Goal: Transaction & Acquisition: Purchase product/service

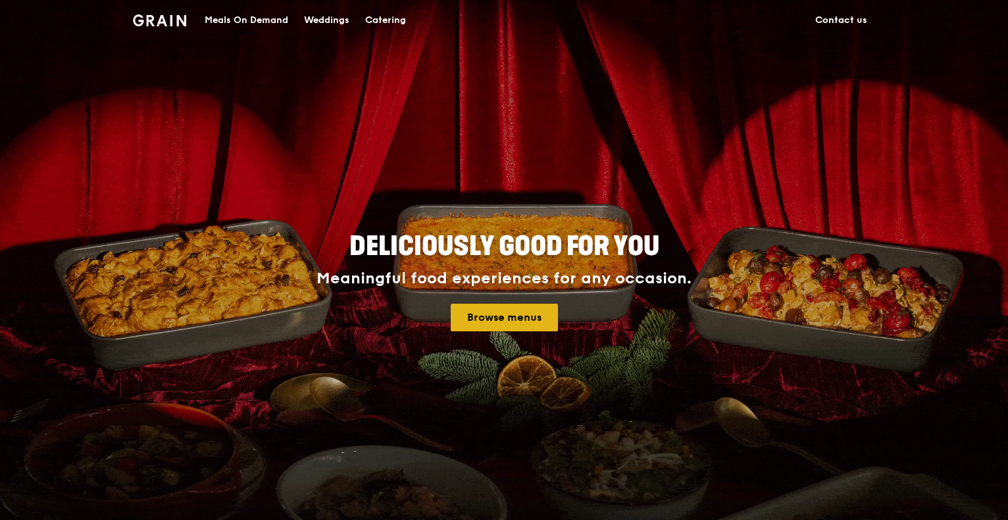
click at [481, 322] on link "Browse menus" at bounding box center [504, 318] width 107 height 28
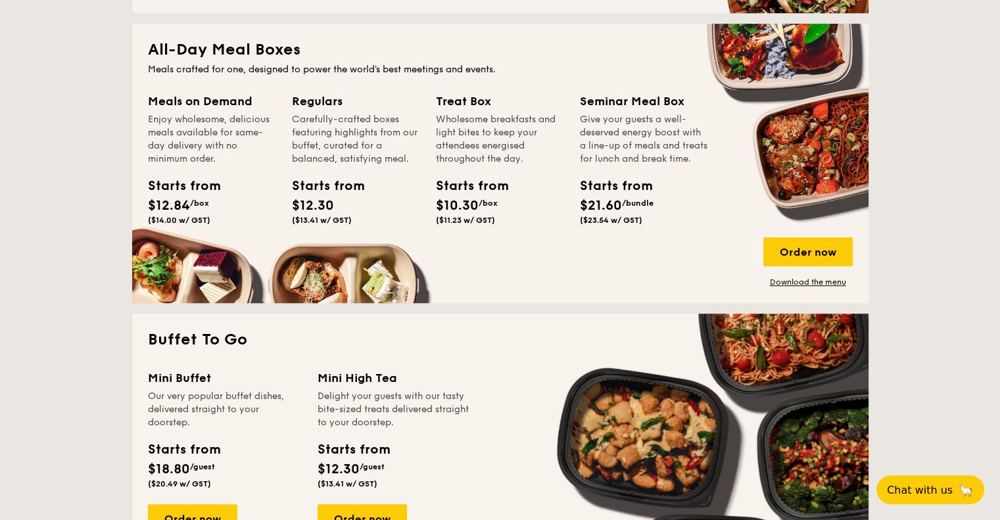
scroll to position [987, 0]
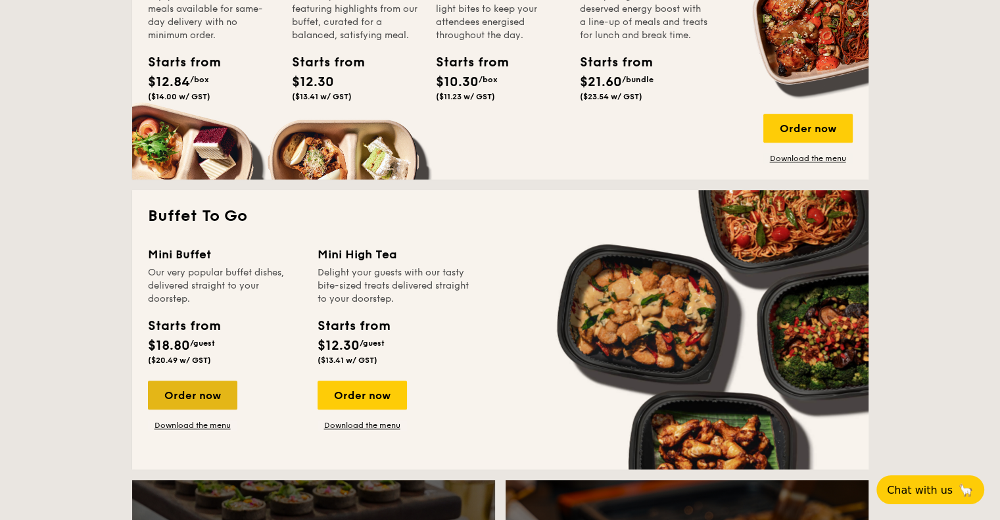
click at [191, 401] on div "Order now" at bounding box center [192, 395] width 89 height 29
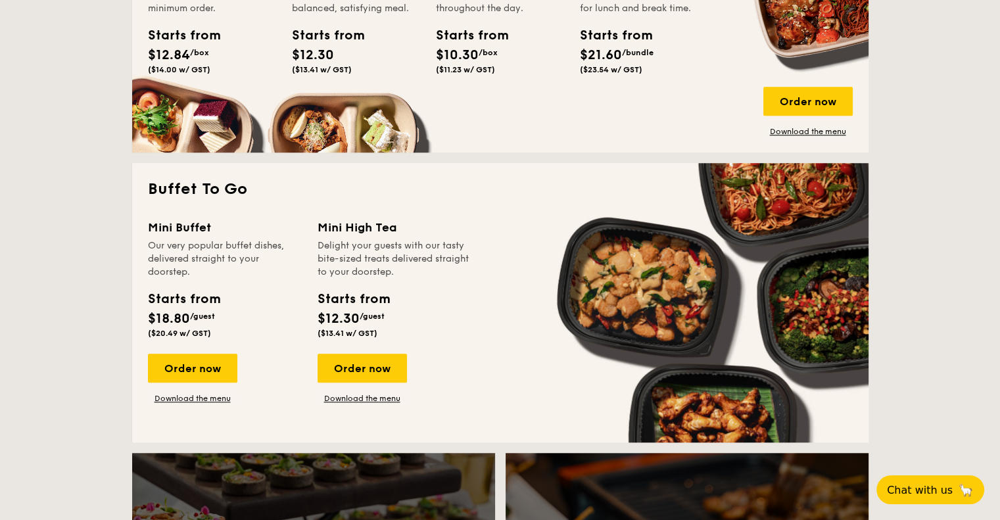
scroll to position [1043, 0]
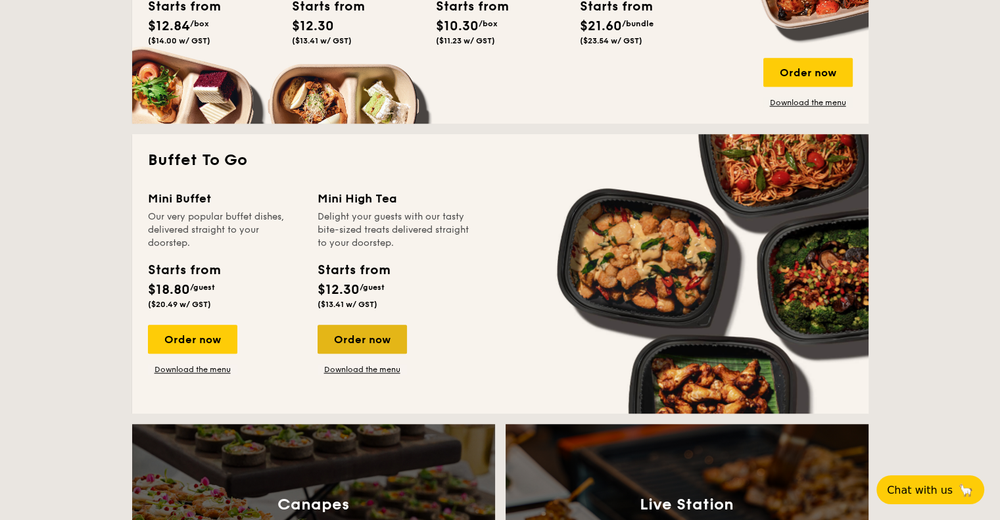
click at [368, 343] on div "Order now" at bounding box center [362, 339] width 89 height 29
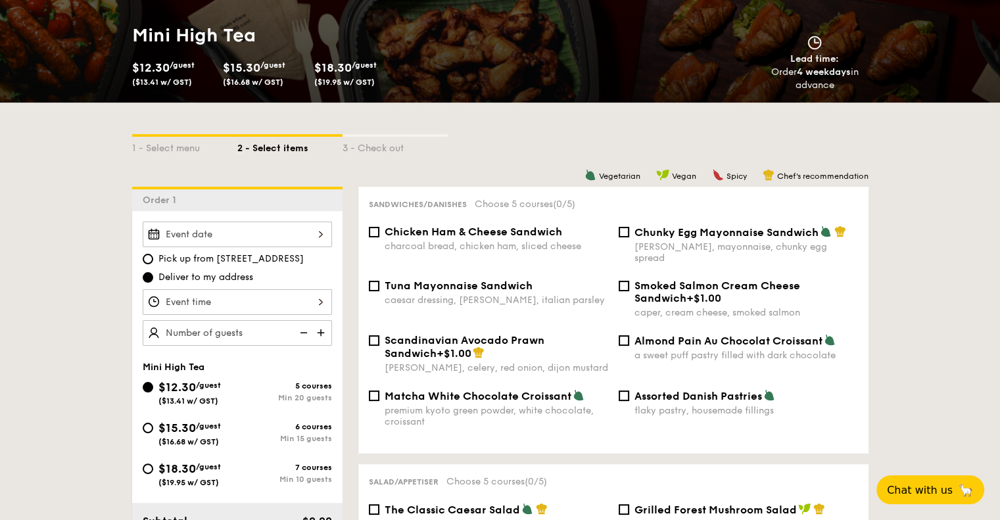
scroll to position [263, 0]
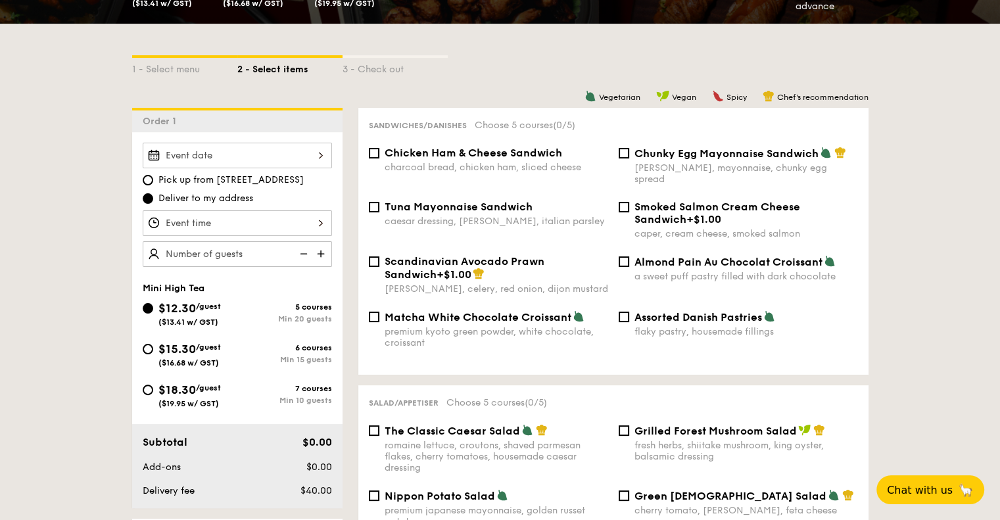
click at [237, 352] on div "6 courses Min 15 guests" at bounding box center [284, 353] width 95 height 21
click at [153, 352] on input "$15.30 /guest ($16.68 w/ GST) 6 courses Min 15 guests" at bounding box center [148, 349] width 11 height 11
radio input "true"
click at [257, 145] on div at bounding box center [237, 156] width 189 height 26
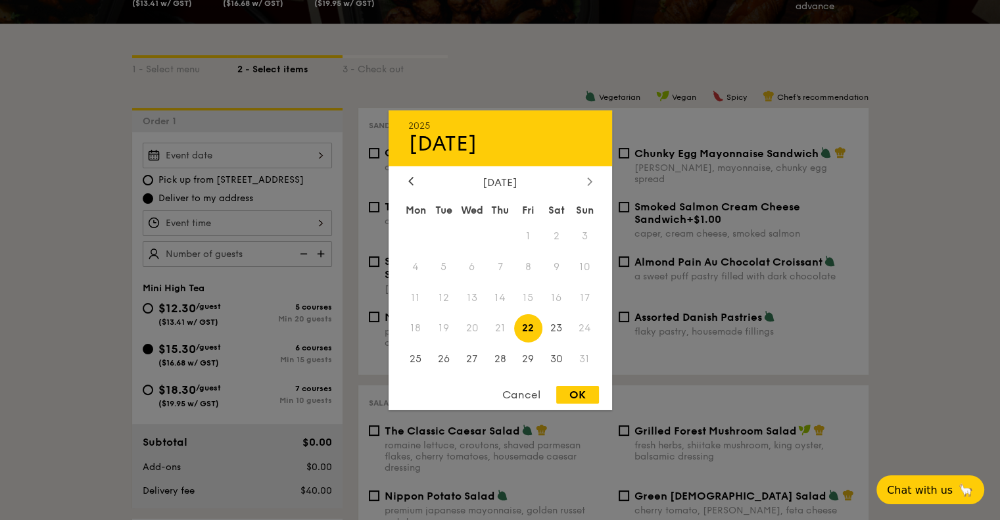
click at [594, 185] on div at bounding box center [590, 182] width 12 height 12
click at [558, 232] on span "6" at bounding box center [557, 236] width 28 height 28
click at [575, 385] on div "2025 Sep [DATE] Tue Wed Thu Fri Sat Sun 1 2 3 4 5 6 7 8 9 10 11 12 13 14 15 16 …" at bounding box center [501, 260] width 224 height 300
click at [578, 395] on div "OK" at bounding box center [577, 395] width 43 height 18
type input "[DATE]"
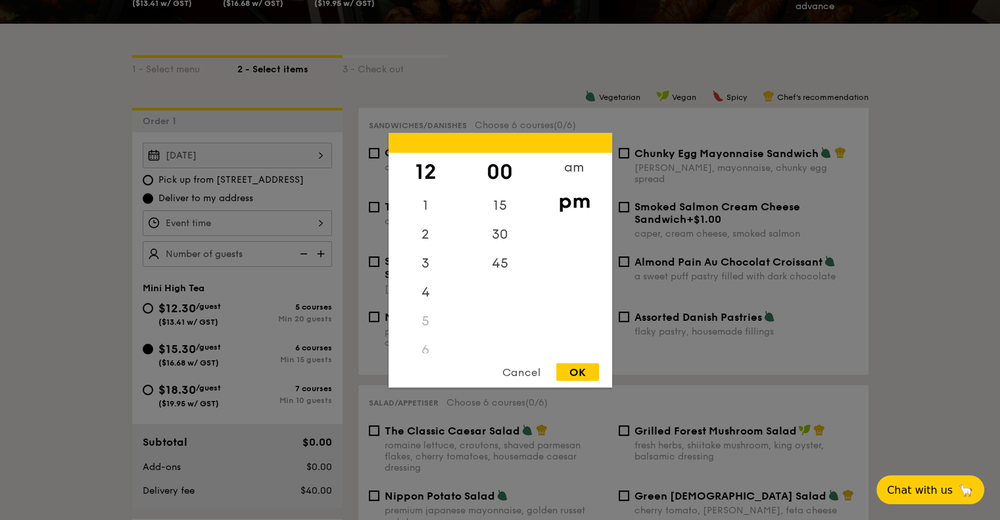
click at [245, 219] on div "12 1 2 3 4 5 6 7 8 9 10 11 00 15 30 45 am pm Cancel OK" at bounding box center [237, 223] width 189 height 26
click at [422, 289] on div "6" at bounding box center [426, 284] width 74 height 29
click at [424, 284] on div "6" at bounding box center [426, 284] width 74 height 29
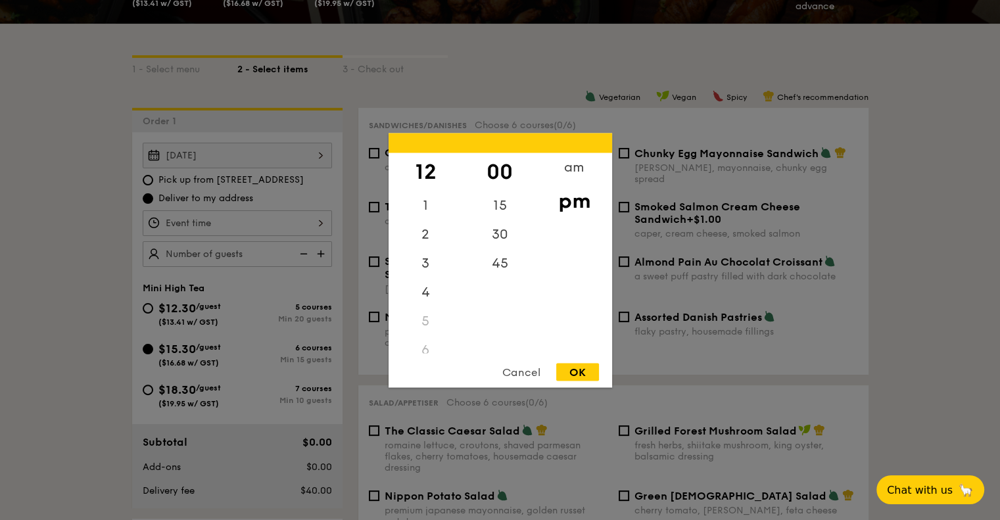
click at [421, 318] on div "5" at bounding box center [426, 321] width 74 height 29
click at [427, 320] on div "5" at bounding box center [426, 321] width 74 height 29
click at [418, 244] on div "6" at bounding box center [426, 244] width 74 height 29
click at [534, 373] on div "Cancel" at bounding box center [521, 372] width 64 height 18
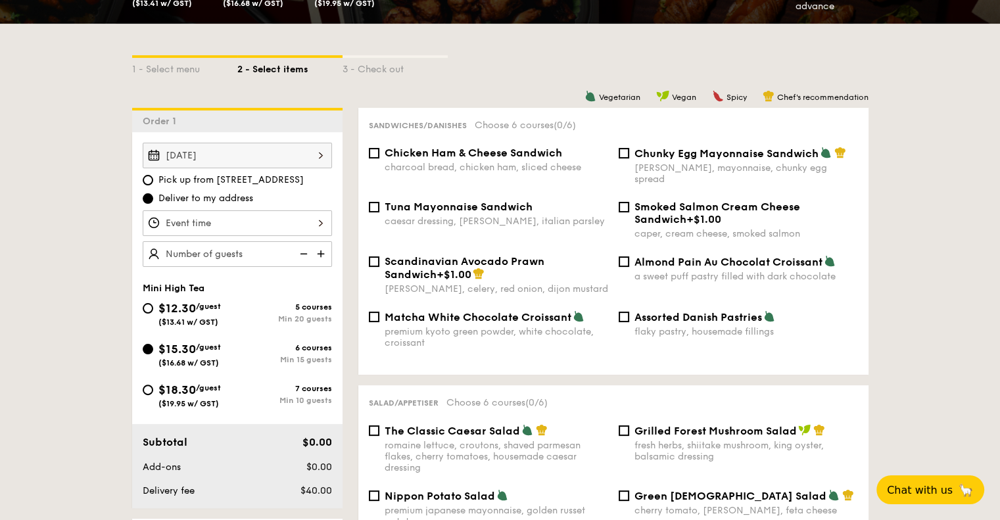
click at [239, 179] on span "Pick up from [STREET_ADDRESS]" at bounding box center [231, 180] width 145 height 13
click at [153, 179] on input "Pick up from [STREET_ADDRESS]" at bounding box center [148, 180] width 11 height 11
radio input "true"
click at [217, 197] on span "Deliver to my address" at bounding box center [206, 198] width 95 height 13
click at [153, 197] on input "Deliver to my address" at bounding box center [148, 198] width 11 height 11
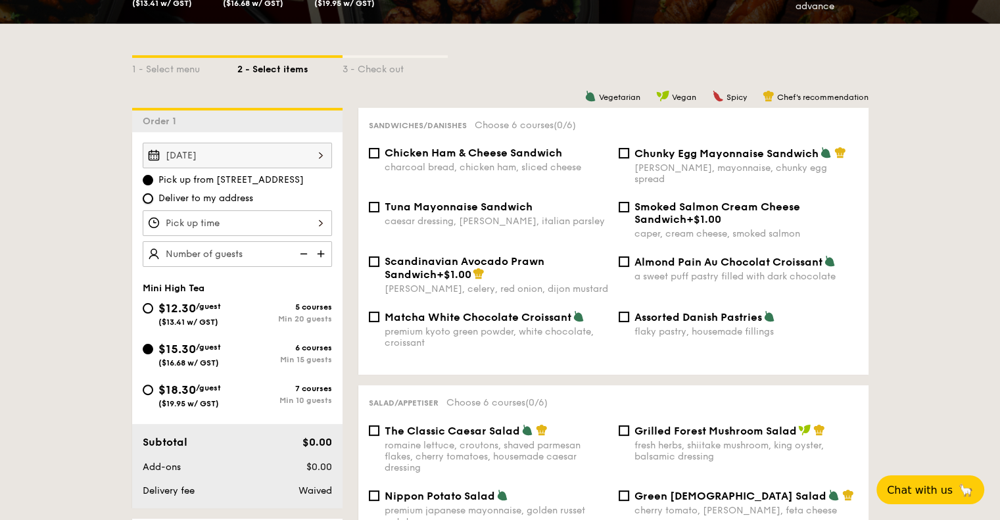
radio input "true"
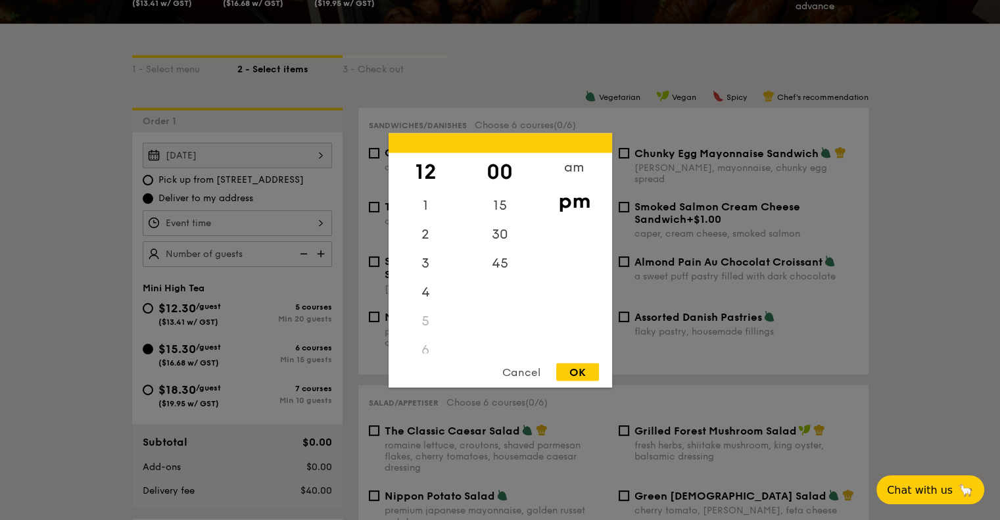
click at [214, 218] on div "12 1 2 3 4 5 6 7 8 9 10 11 00 15 30 45 am pm Cancel OK" at bounding box center [237, 223] width 189 height 26
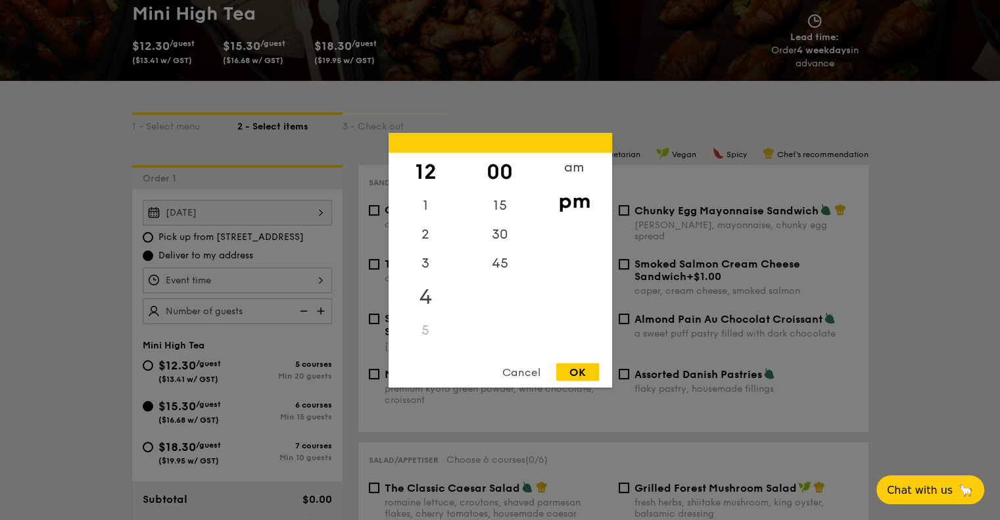
scroll to position [132, 0]
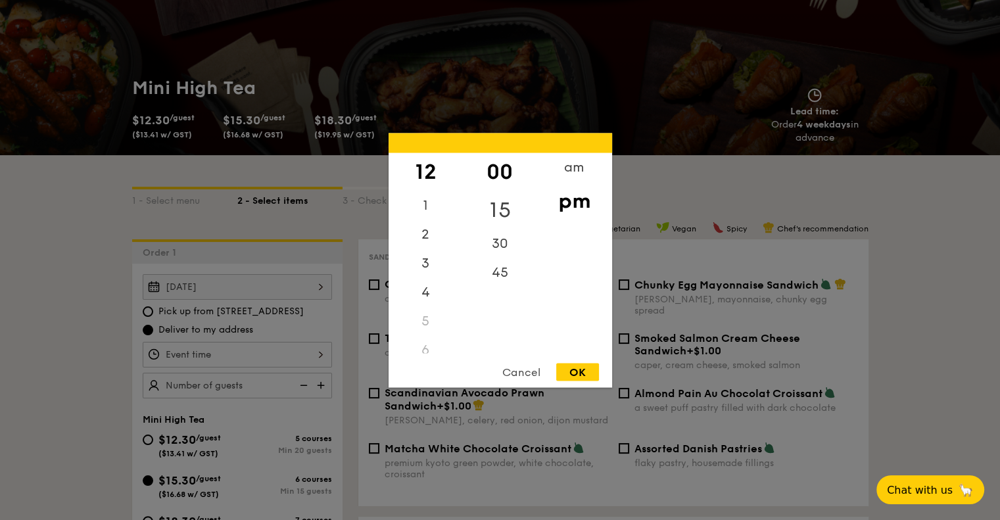
click at [499, 210] on div "15" at bounding box center [500, 210] width 74 height 38
click at [497, 231] on div "30" at bounding box center [500, 239] width 74 height 38
click at [485, 252] on div "45" at bounding box center [500, 268] width 74 height 38
click at [506, 366] on div "Cancel" at bounding box center [521, 372] width 64 height 18
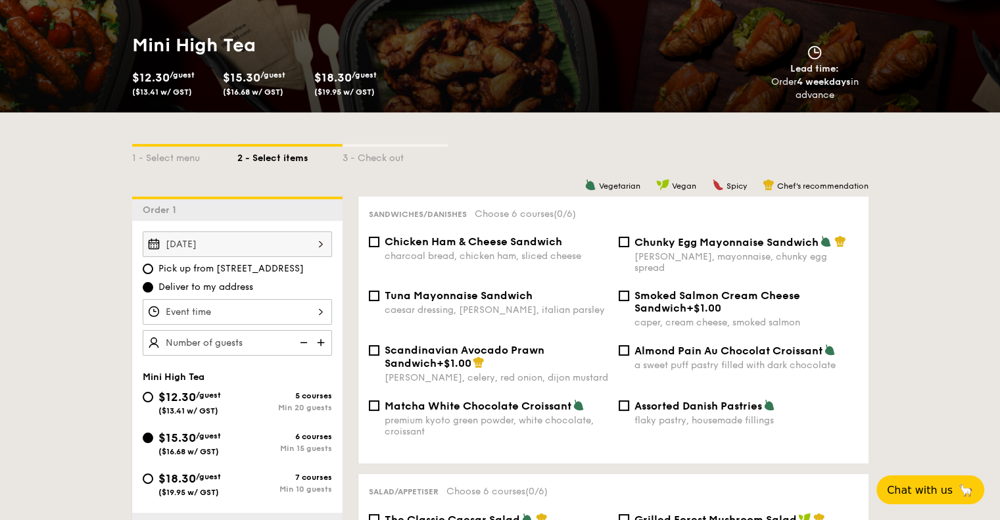
scroll to position [197, 0]
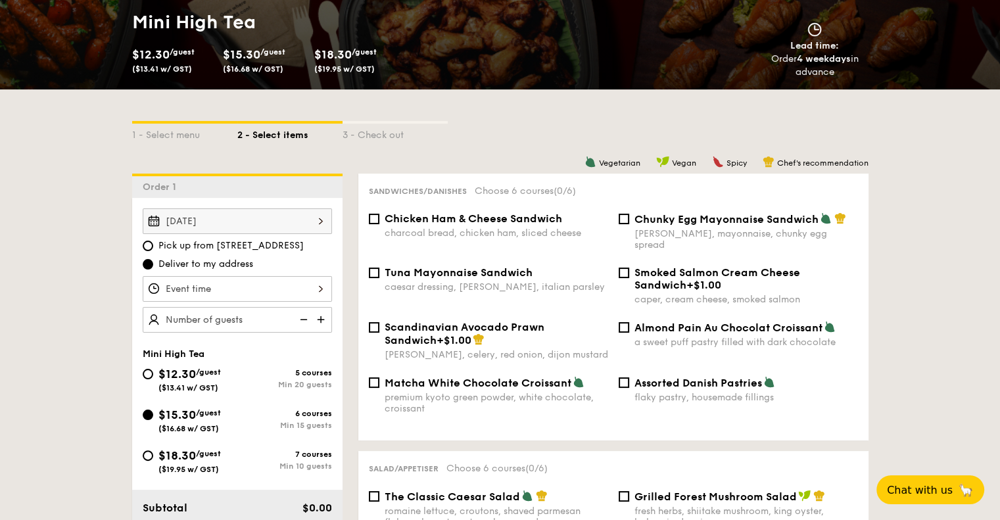
click at [285, 292] on div at bounding box center [237, 289] width 189 height 26
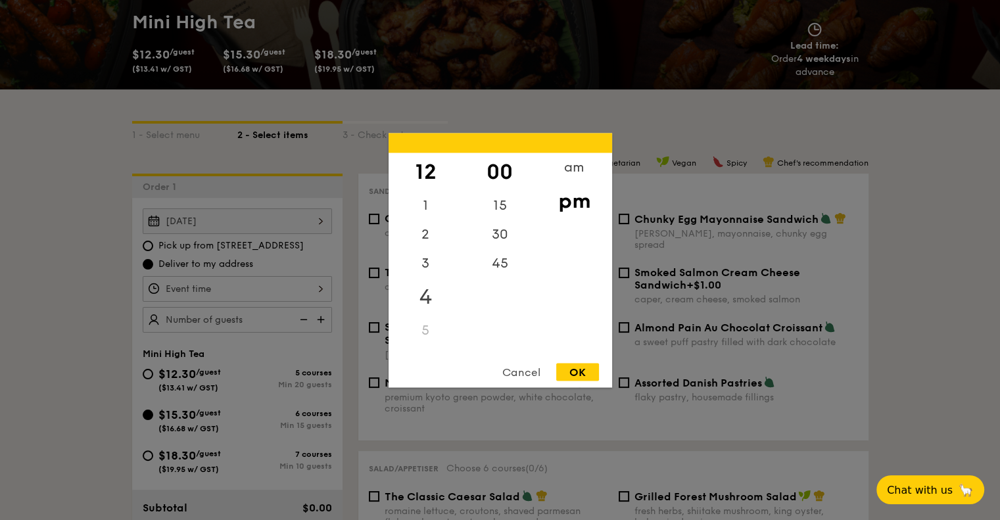
click at [429, 293] on div "4" at bounding box center [426, 297] width 74 height 38
click at [512, 230] on div "30" at bounding box center [500, 239] width 74 height 38
click at [590, 370] on div "OK" at bounding box center [577, 372] width 43 height 18
type input "4:30PM"
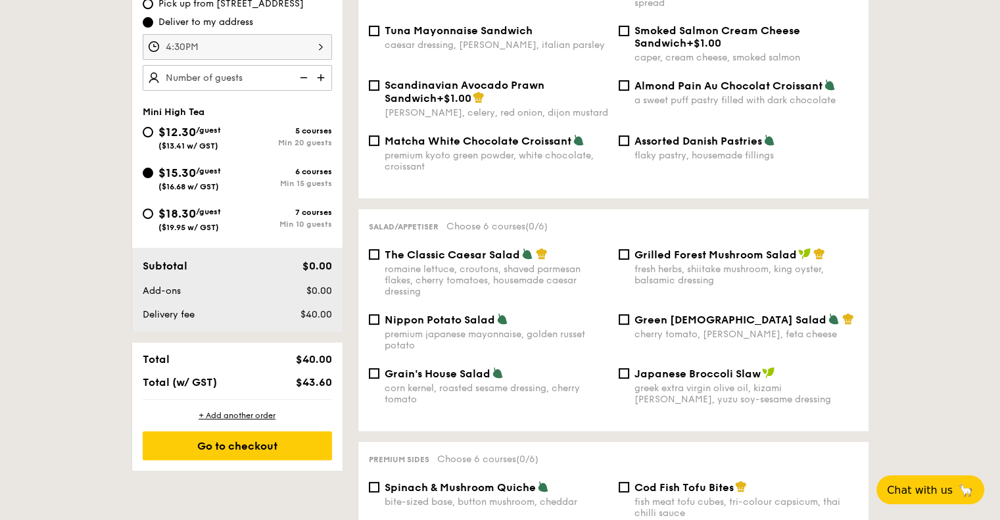
scroll to position [460, 0]
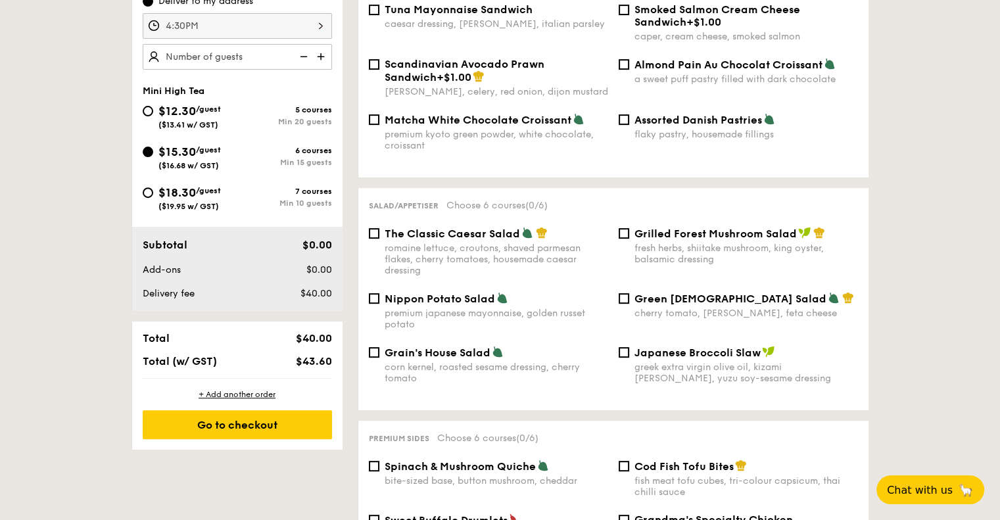
click at [693, 235] on div "Grilled Forest Mushroom Salad fresh herbs, shiitake mushroom, king oyster, bals…" at bounding box center [747, 246] width 224 height 38
click at [629, 235] on input "Grilled Forest Mushroom Salad fresh herbs, shiitake mushroom, king oyster, bals…" at bounding box center [624, 233] width 11 height 11
checkbox input "true"
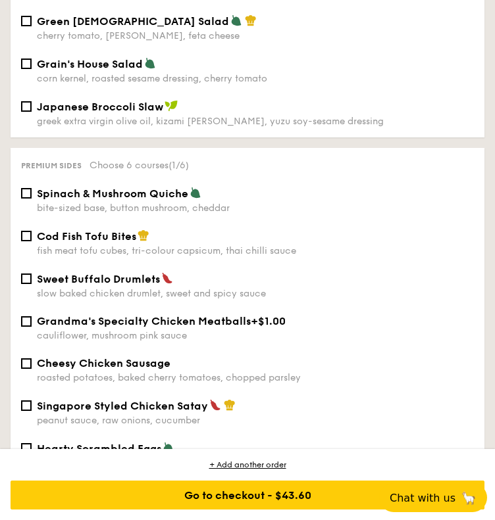
scroll to position [1513, 0]
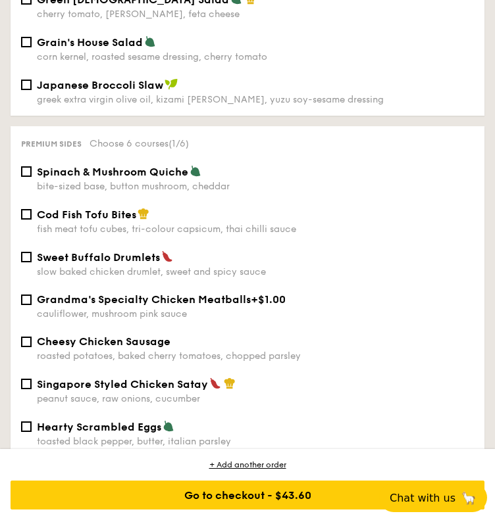
click at [77, 221] on span "Cod Fish Tofu Bites" at bounding box center [86, 215] width 99 height 12
click at [32, 220] on input "Cod Fish Tofu Bites fish meat tofu cubes, tri-colour capsicum, thai chilli sauce" at bounding box center [26, 214] width 11 height 11
checkbox input "true"
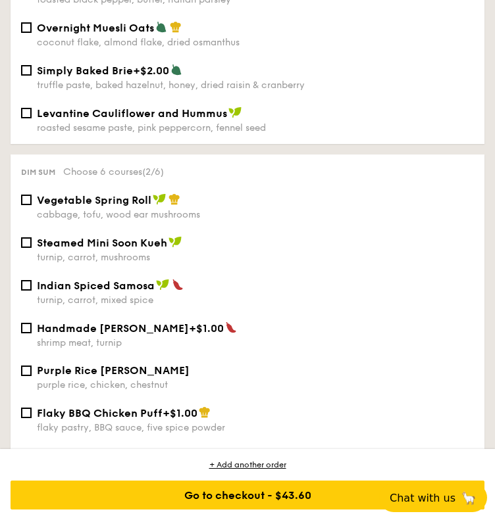
scroll to position [2039, 0]
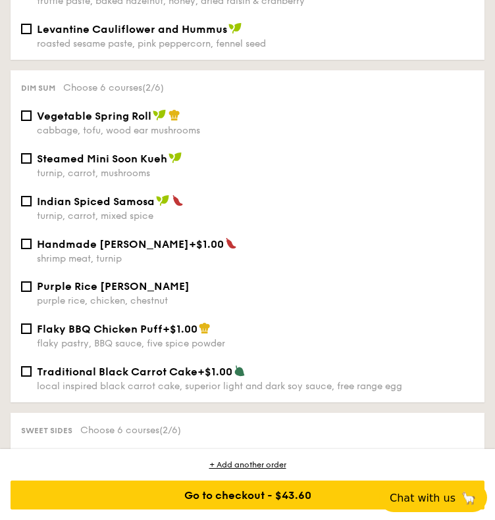
click at [136, 208] on span "Indian Spiced Samosa" at bounding box center [96, 201] width 118 height 12
click at [32, 207] on input "Indian Spiced Samosa turnip, carrot, mixed spice" at bounding box center [26, 201] width 11 height 11
checkbox input "true"
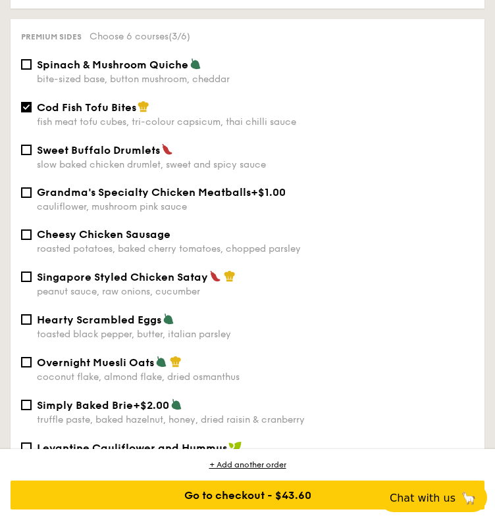
scroll to position [1579, 0]
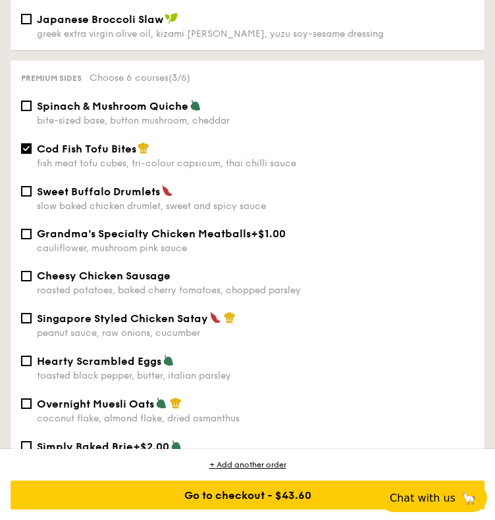
click at [113, 325] on span "Singapore Styled Chicken Satay" at bounding box center [122, 318] width 171 height 12
click at [32, 324] on input "Singapore Styled Chicken Satay peanut sauce, raw onions, cucumber" at bounding box center [26, 318] width 11 height 11
checkbox input "true"
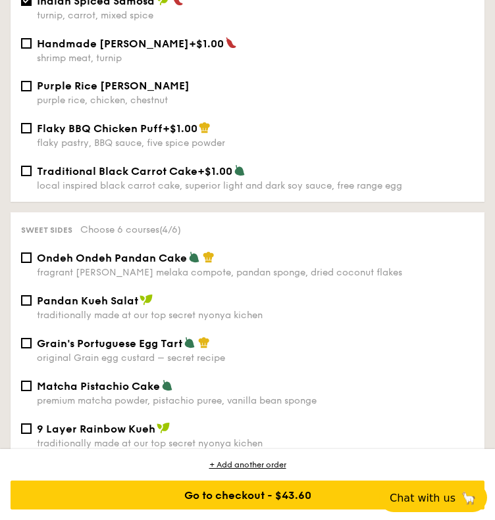
scroll to position [2302, 0]
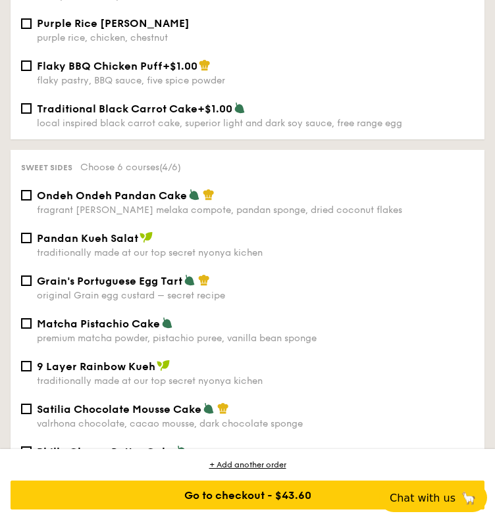
click at [111, 202] on span "Ondeh Ondeh Pandan Cake" at bounding box center [112, 195] width 150 height 12
click at [32, 201] on input "Ondeh Ondeh Pandan Cake fragrant [PERSON_NAME] melaka compote, pandan sponge, d…" at bounding box center [26, 195] width 11 height 11
checkbox input "true"
click at [119, 387] on div "9 Layer Rainbow Kueh traditionally made at our top secret nyonya kichen" at bounding box center [255, 373] width 437 height 27
click at [32, 372] on input "9 Layer Rainbow Kueh traditionally made at our top secret nyonya kichen" at bounding box center [26, 366] width 11 height 11
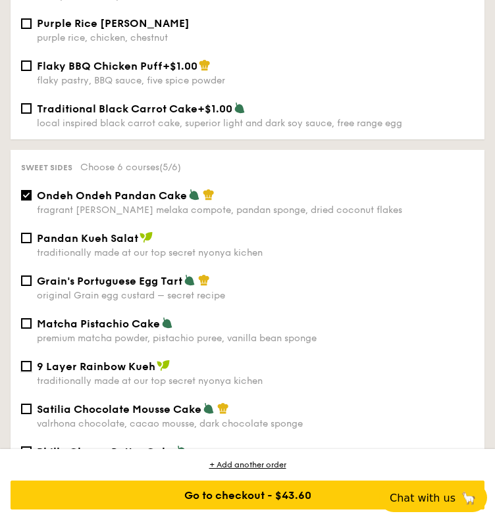
checkbox input "true"
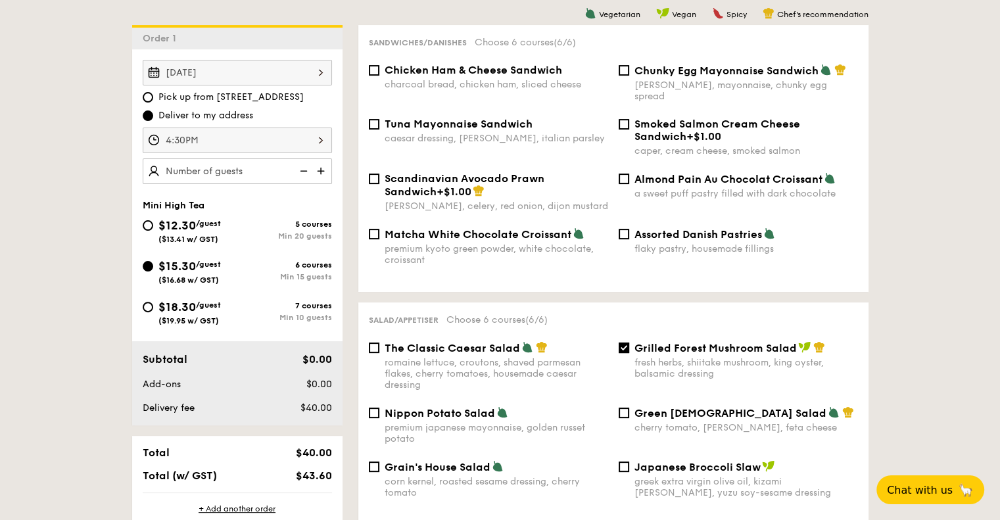
scroll to position [347, 0]
click at [326, 162] on img at bounding box center [322, 169] width 20 height 25
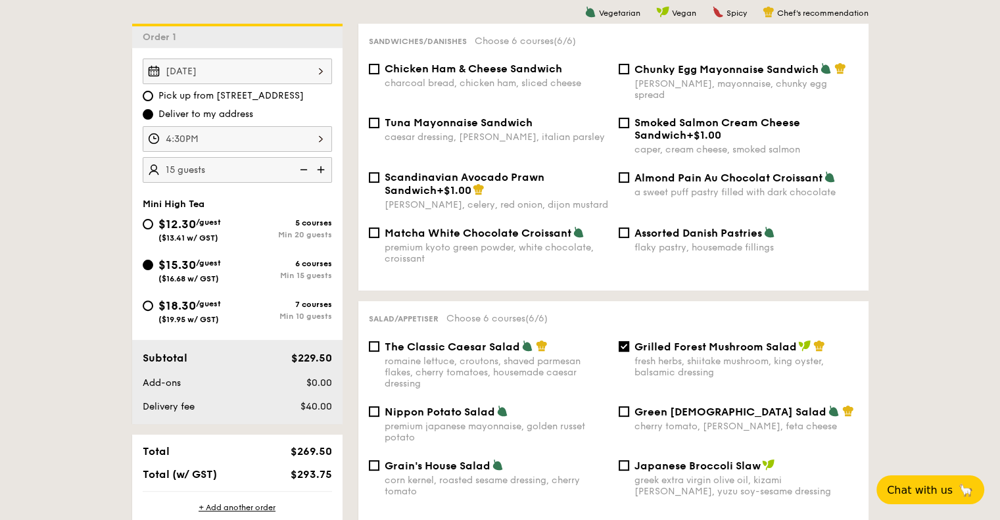
click at [326, 162] on img at bounding box center [322, 169] width 20 height 25
click at [306, 168] on img at bounding box center [303, 169] width 20 height 25
type input "15 guests"
click at [159, 215] on div "$12.30 /guest ($13.41 w/ GST)" at bounding box center [190, 229] width 62 height 28
click at [153, 219] on input "$12.30 /guest ($13.41 w/ GST) 5 courses Min 20 guests" at bounding box center [148, 224] width 11 height 11
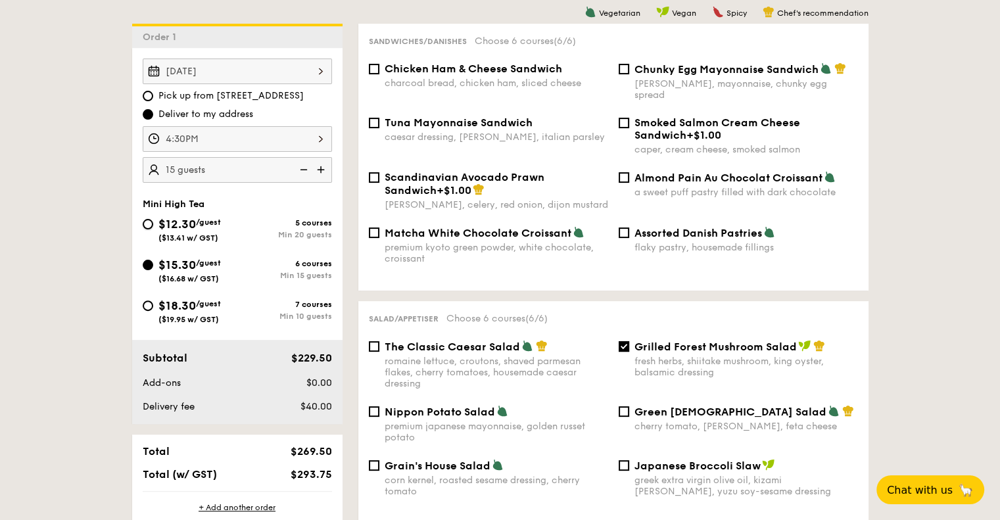
radio input "true"
checkbox input "false"
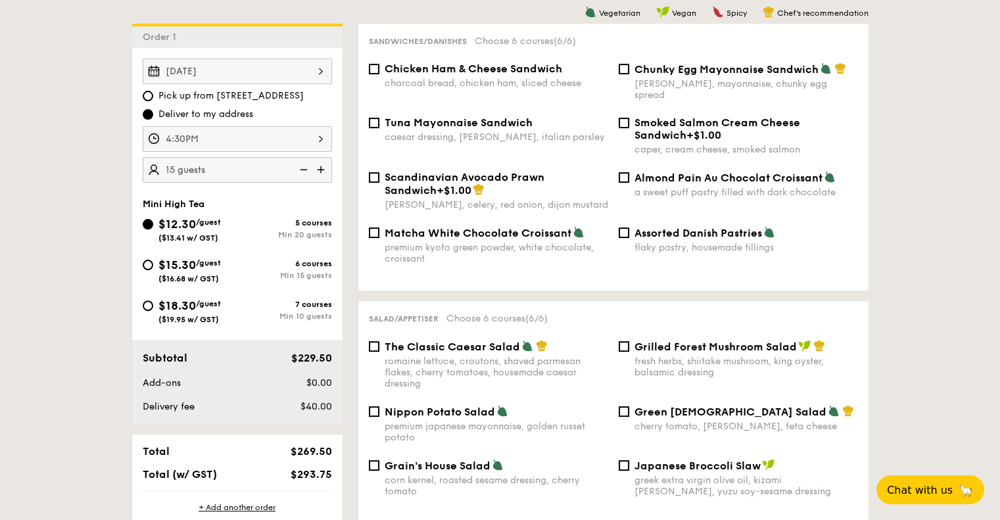
checkbox input "false"
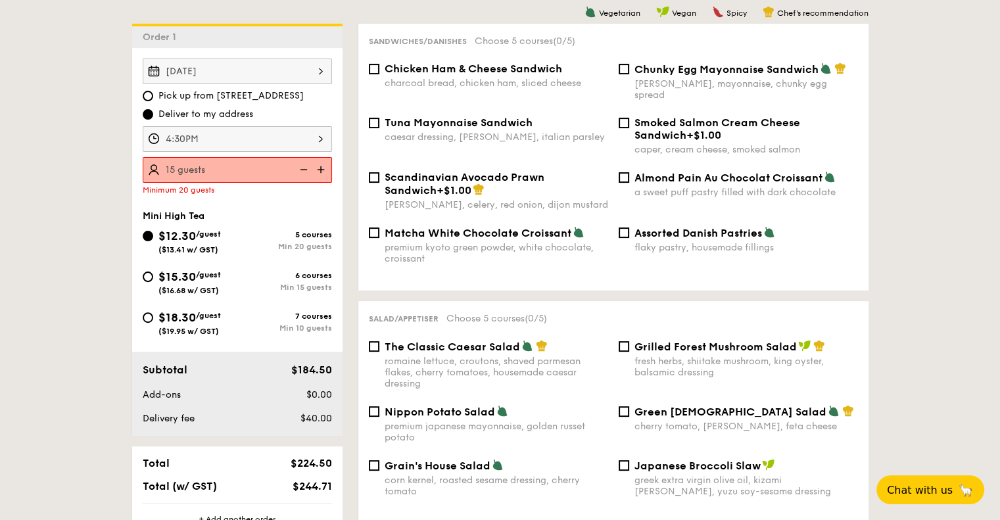
click at [321, 173] on img at bounding box center [322, 169] width 20 height 25
type input "20 guests"
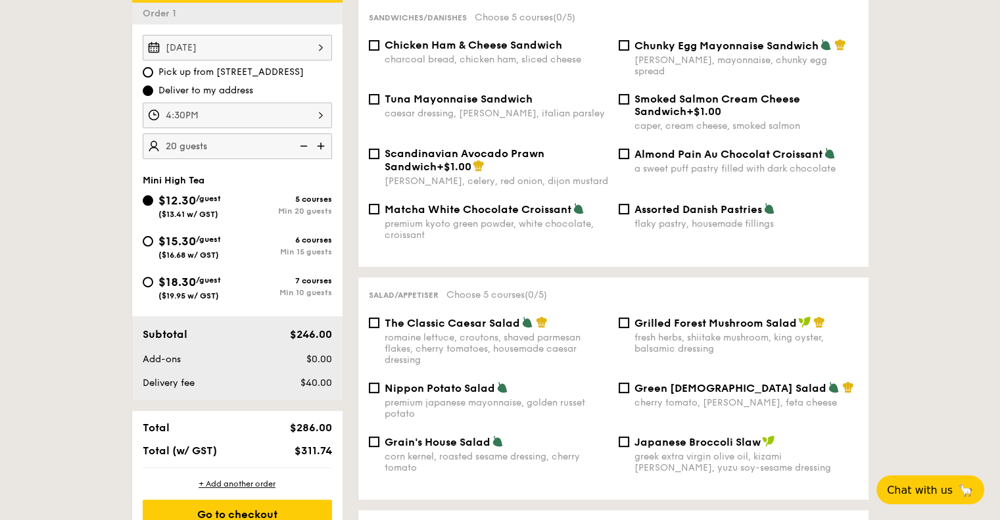
scroll to position [413, 0]
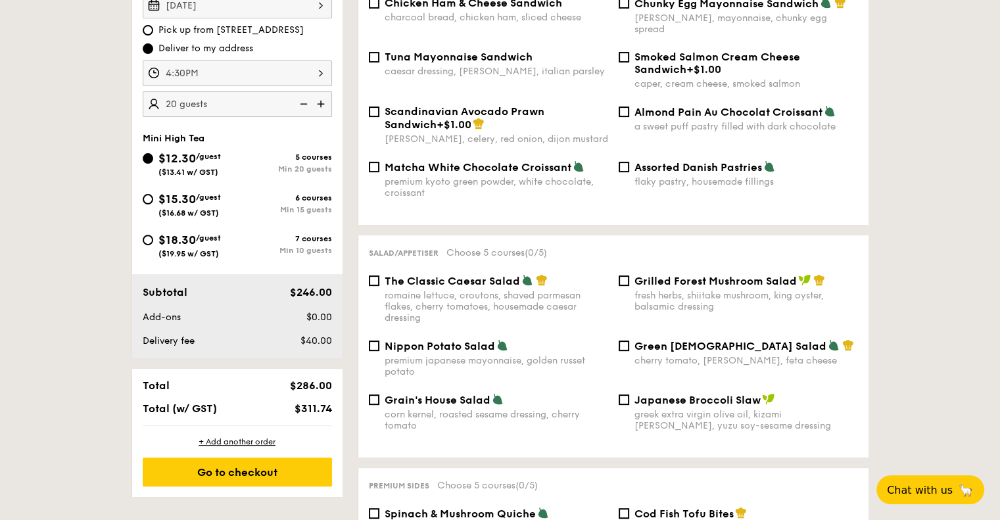
click at [692, 291] on div "fresh herbs, shiitake mushroom, king oyster, balsamic dressing" at bounding box center [747, 301] width 224 height 22
click at [629, 286] on input "Grilled Forest Mushroom Salad fresh herbs, shiitake mushroom, king oyster, bals…" at bounding box center [624, 281] width 11 height 11
checkbox input "true"
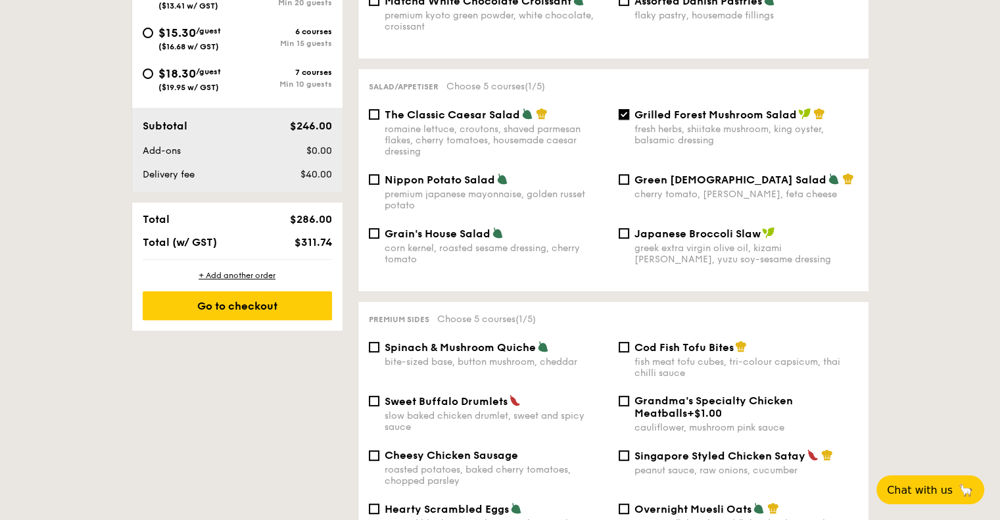
scroll to position [610, 0]
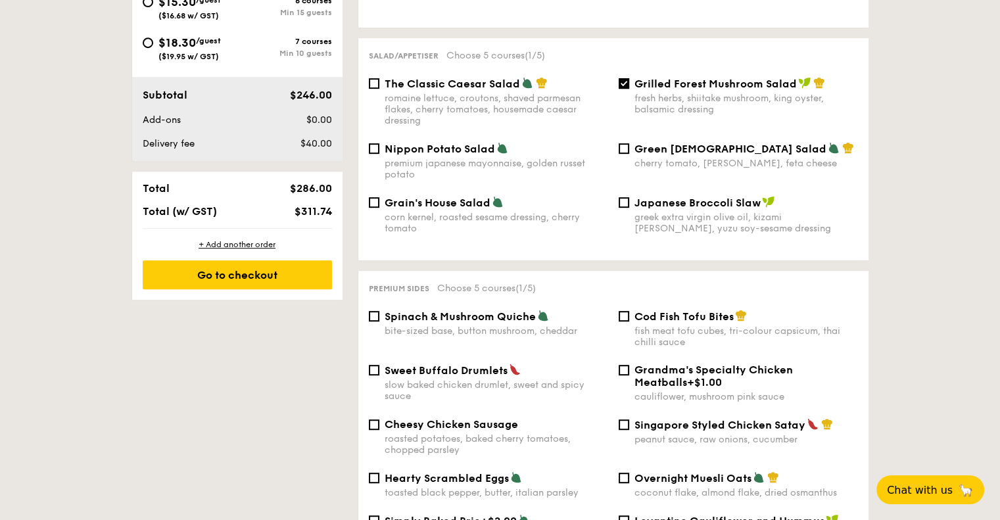
click at [659, 326] on div "fish meat tofu cubes, tri-colour capsicum, thai chilli sauce" at bounding box center [747, 337] width 224 height 22
click at [629, 322] on input "Cod Fish Tofu Bites fish meat tofu cubes, tri-colour capsicum, thai chilli sauce" at bounding box center [624, 316] width 11 height 11
checkbox input "true"
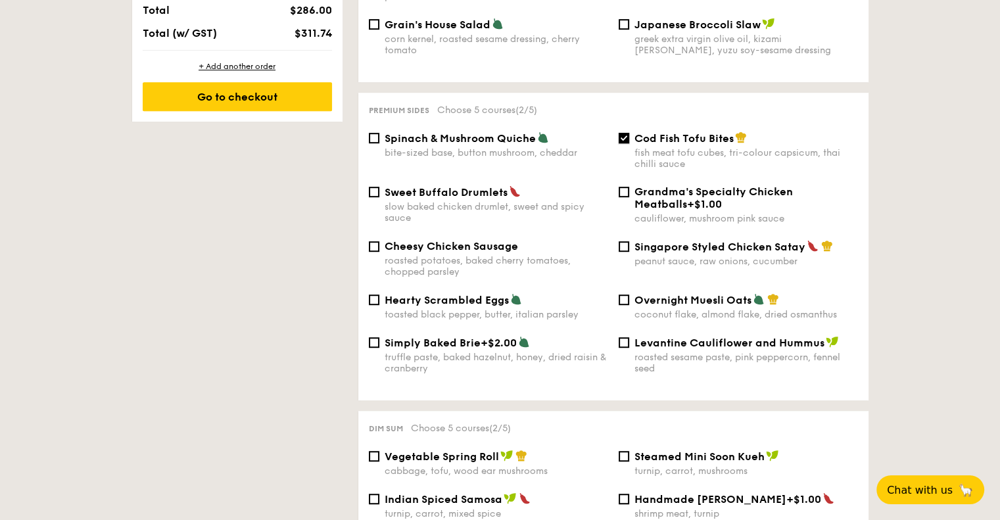
scroll to position [808, 0]
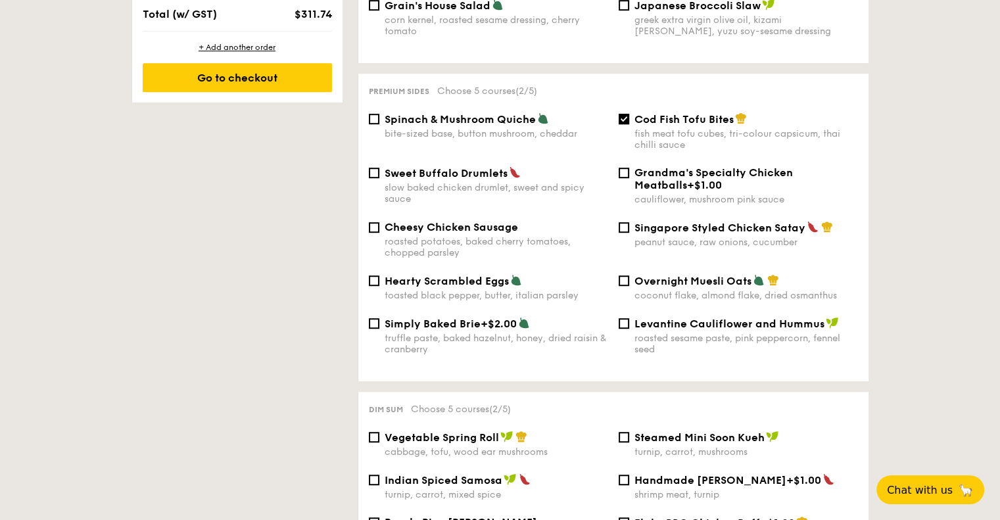
click at [653, 237] on div "peanut sauce, raw onions, cucumber" at bounding box center [747, 242] width 224 height 11
click at [629, 233] on input "Singapore Styled Chicken Satay peanut sauce, raw onions, cucumber" at bounding box center [624, 227] width 11 height 11
checkbox input "true"
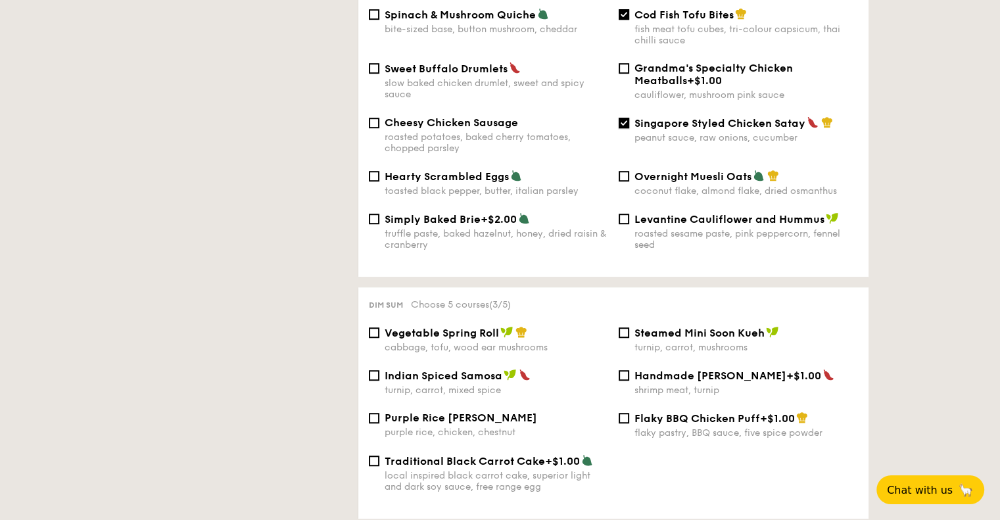
scroll to position [939, 0]
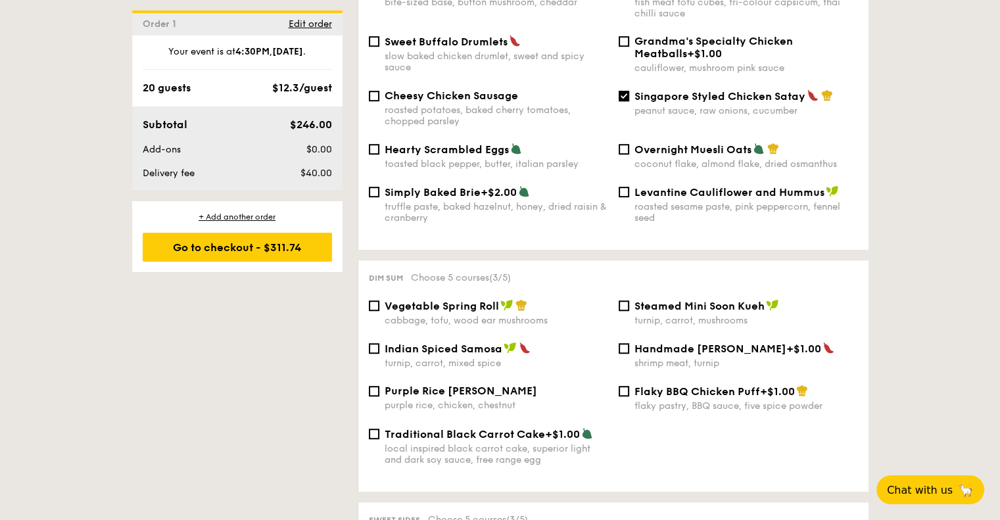
click at [454, 345] on span "Indian Spiced Samosa" at bounding box center [444, 349] width 118 height 12
click at [380, 345] on input "Indian Spiced Samosa turnip, carrot, mixed spice" at bounding box center [374, 348] width 11 height 11
checkbox input "true"
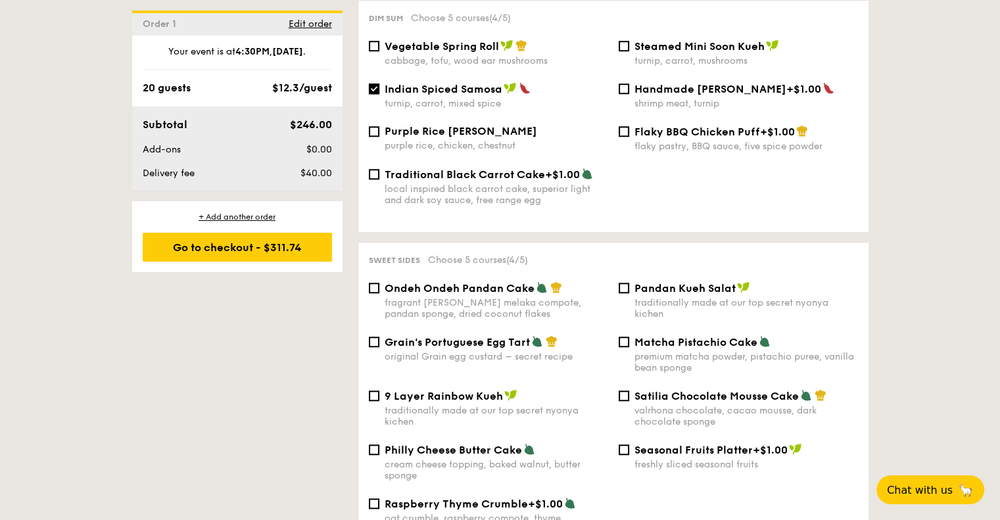
scroll to position [1202, 0]
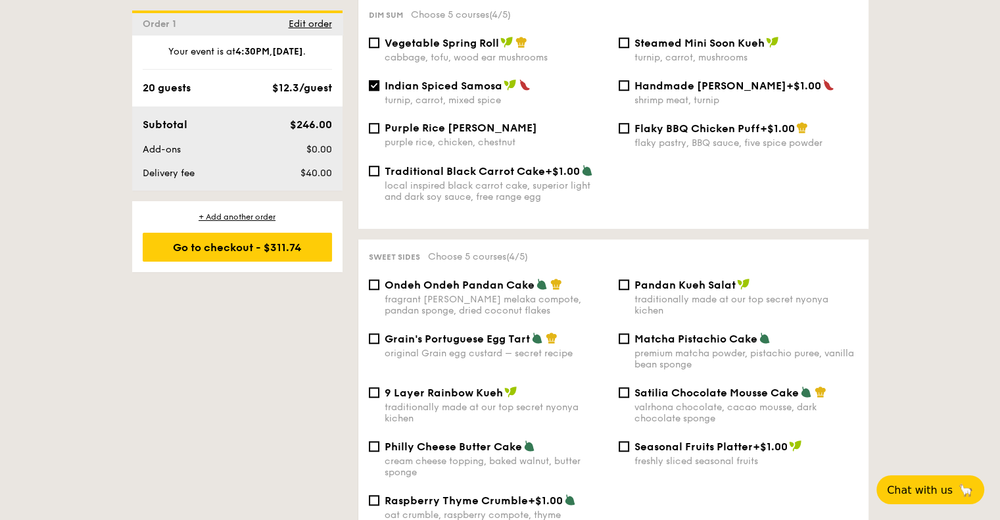
click at [481, 291] on span "Ondeh Ondeh Pandan Cake" at bounding box center [460, 285] width 150 height 12
click at [380, 290] on input "Ondeh Ondeh Pandan Cake fragrant [PERSON_NAME] melaka compote, pandan sponge, d…" at bounding box center [374, 285] width 11 height 11
checkbox input "true"
click at [500, 399] on span "9 Layer Rainbow Kueh" at bounding box center [444, 393] width 118 height 12
click at [380, 398] on input "9 Layer Rainbow Kueh traditionally made at our top secret nyonya kichen" at bounding box center [374, 392] width 11 height 11
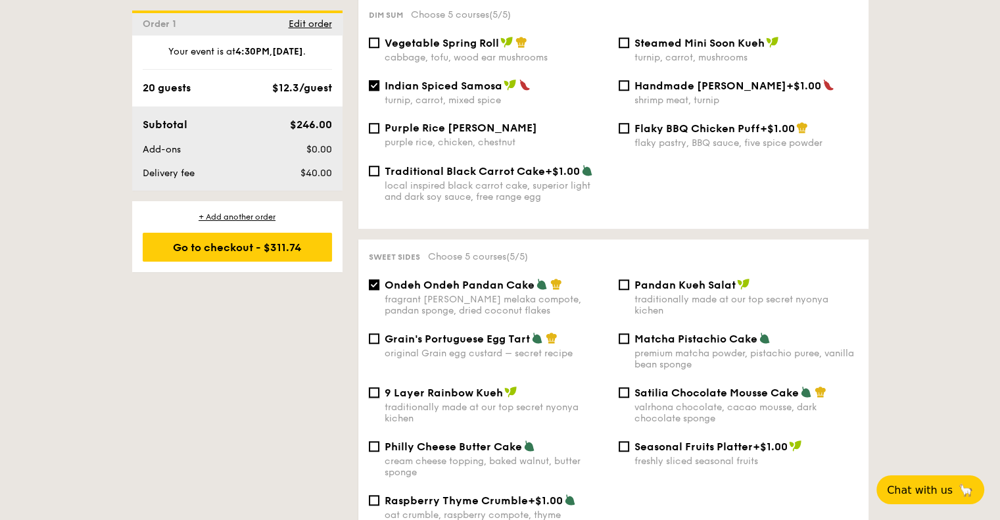
checkbox input "true"
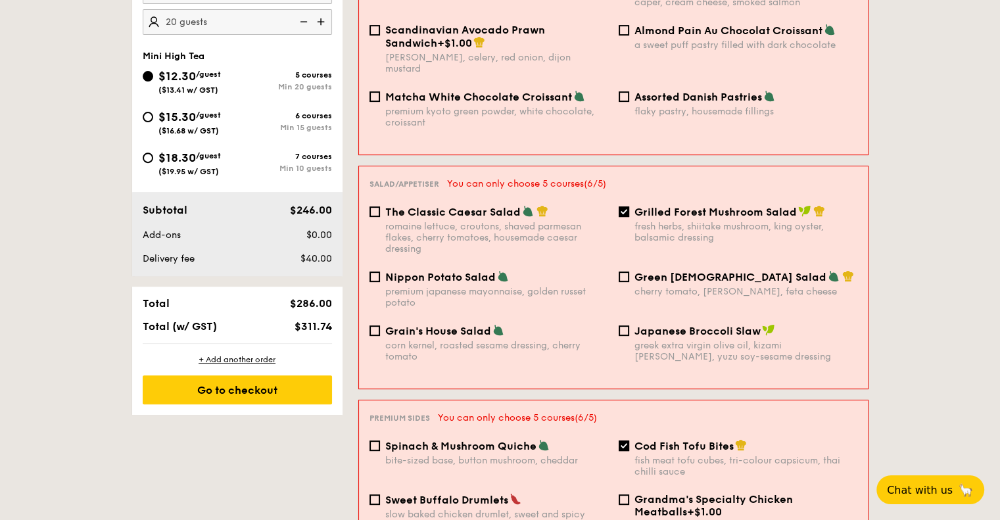
scroll to position [416, 0]
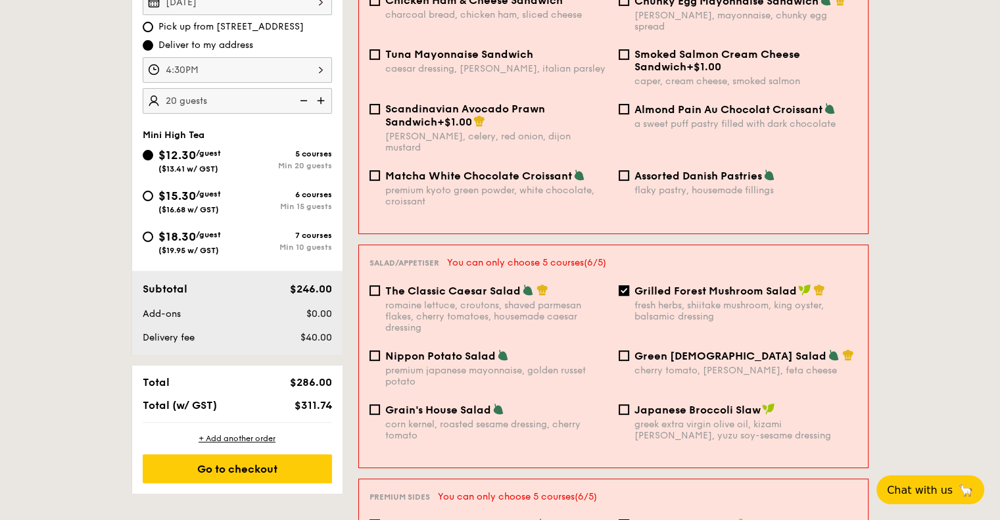
click at [248, 193] on div "6 courses" at bounding box center [284, 194] width 95 height 9
click at [153, 193] on input "$15.30 /guest ($16.68 w/ GST) 6 courses Min 15 guests" at bounding box center [148, 196] width 11 height 11
radio input "true"
checkbox input "false"
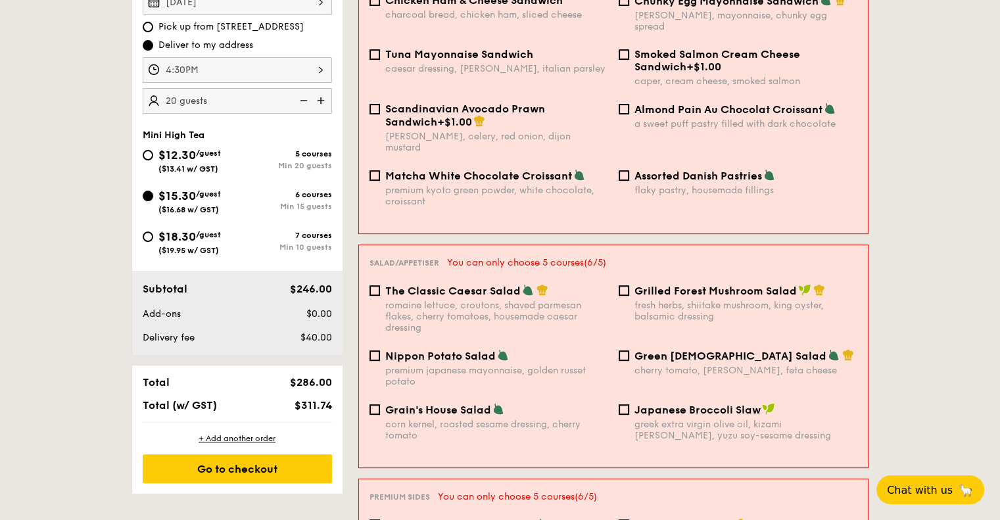
checkbox input "false"
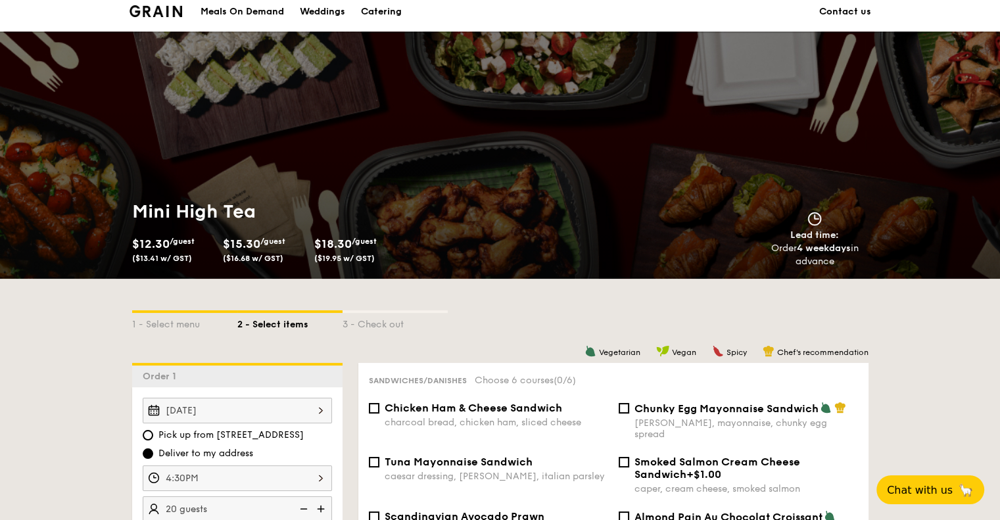
scroll to position [0, 0]
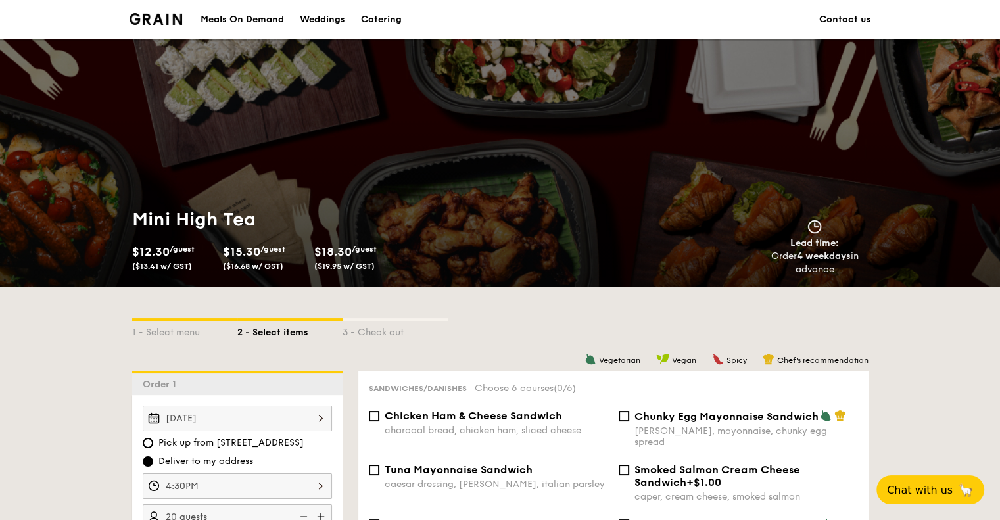
click at [145, 20] on img at bounding box center [156, 19] width 53 height 12
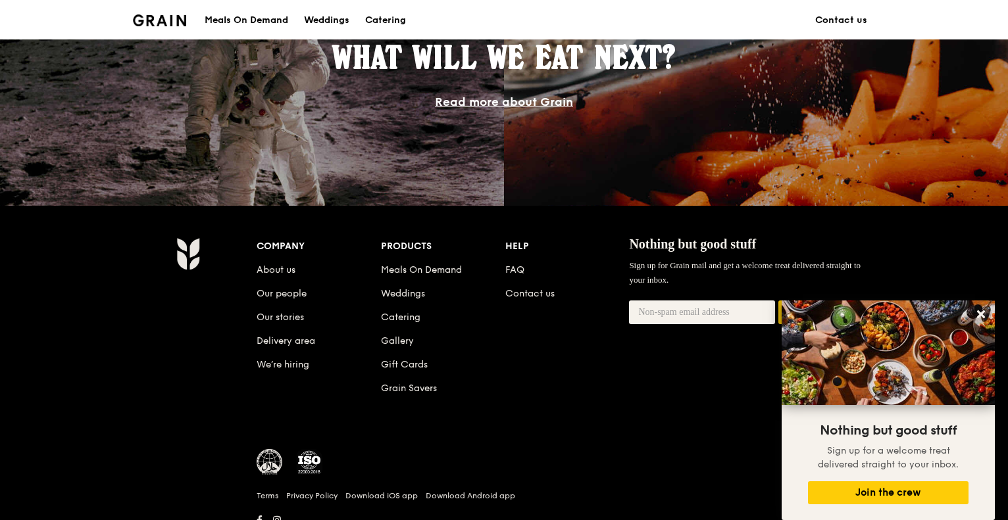
scroll to position [1184, 0]
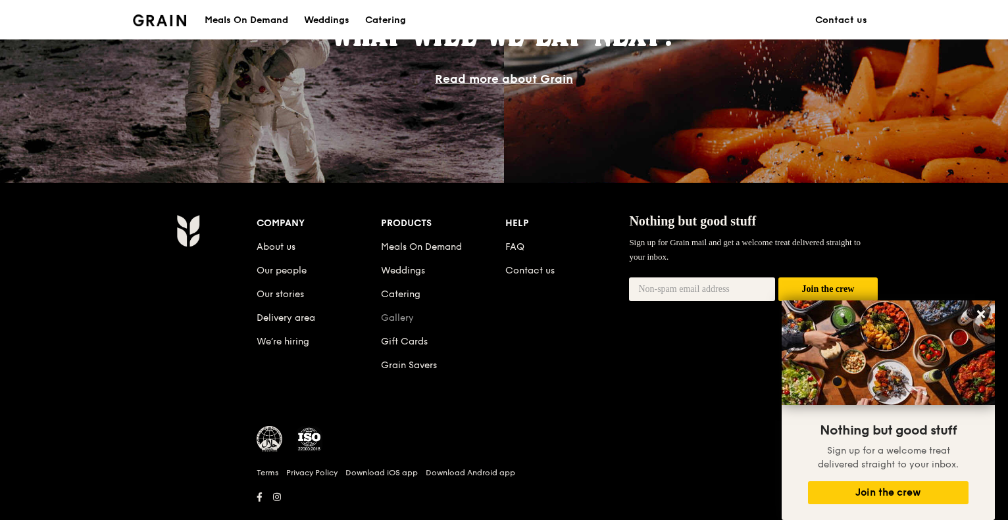
click at [389, 316] on link "Gallery" at bounding box center [397, 317] width 33 height 11
